Goal: Register for event/course

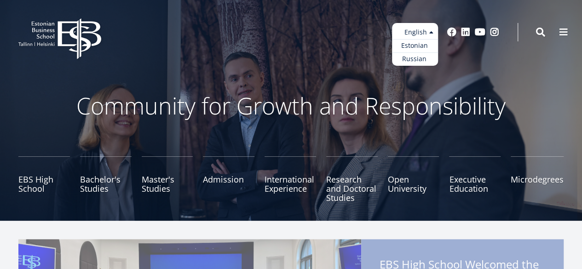
click at [431, 32] on ul "Estonian English Russian" at bounding box center [415, 44] width 46 height 43
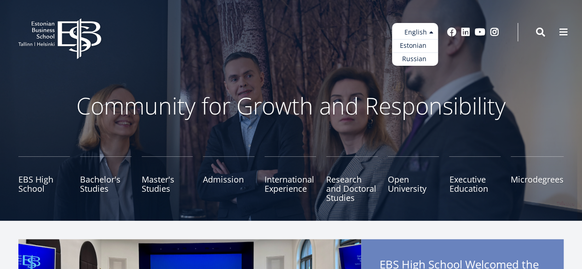
click at [421, 49] on link "Estonian" at bounding box center [415, 45] width 46 height 13
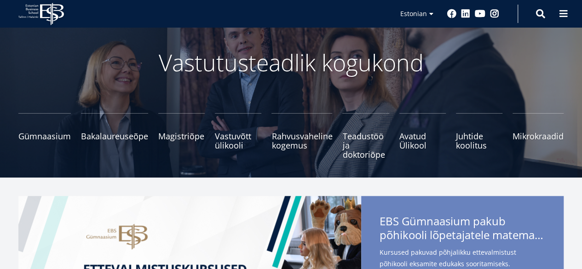
scroll to position [92, 0]
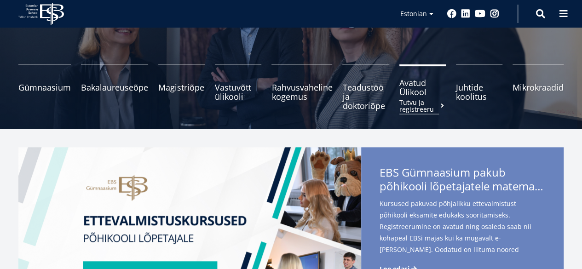
click at [409, 94] on span "Avatud Ülikool Tutvu ja registreeru" at bounding box center [422, 87] width 46 height 18
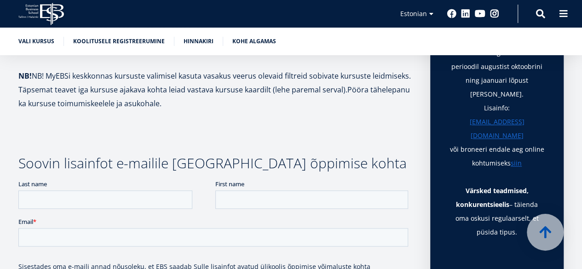
scroll to position [322, 0]
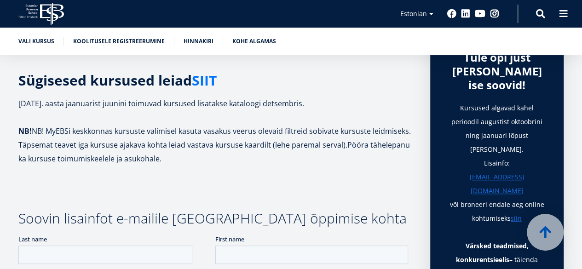
click at [209, 80] on link "SIIT" at bounding box center [204, 81] width 25 height 14
